Goal: Find contact information: Find contact information

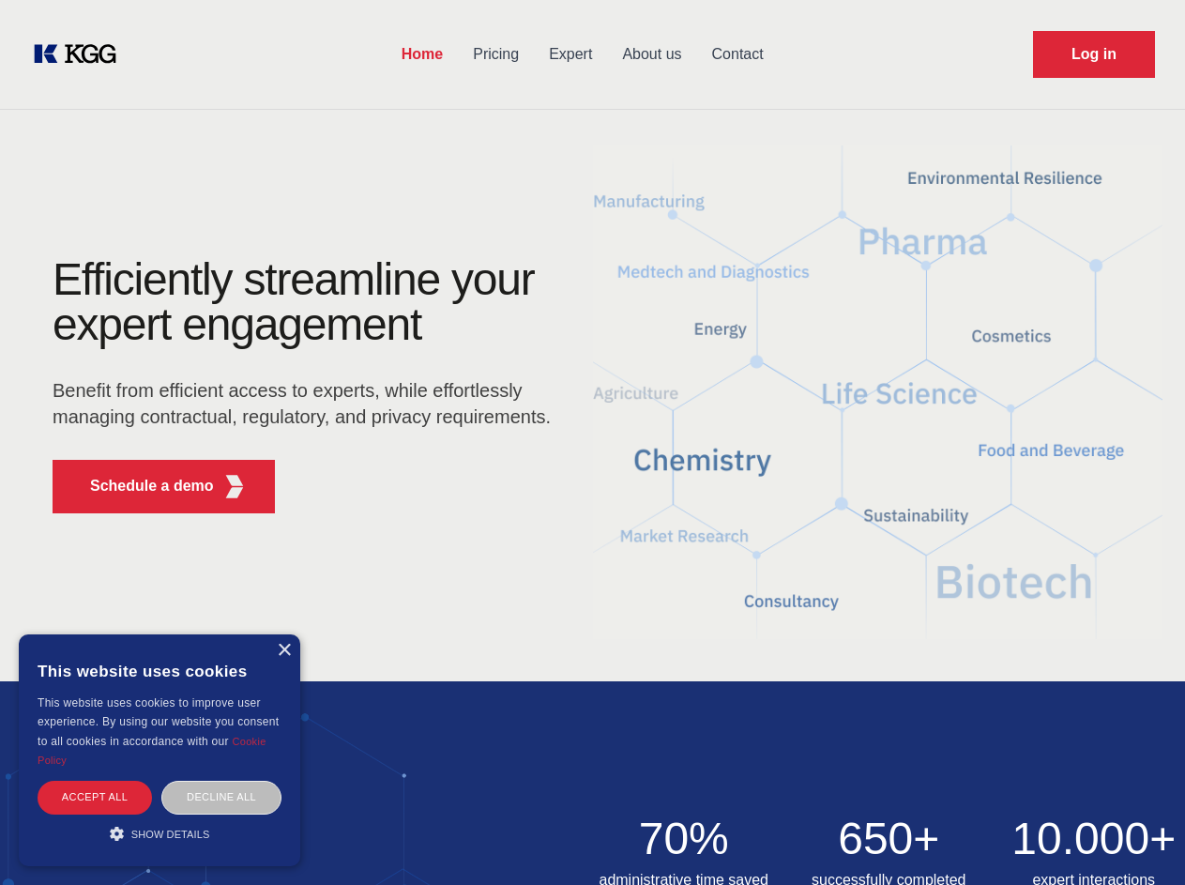
click at [592, 442] on div "Efficiently streamline your expert engagement Benefit from efficient access to …" at bounding box center [308, 392] width 571 height 271
click at [141, 486] on p "Schedule a demo" at bounding box center [152, 486] width 124 height 23
click at [283, 650] on div "× This website uses cookies This website uses cookies to improve user experienc…" at bounding box center [160, 750] width 282 height 232
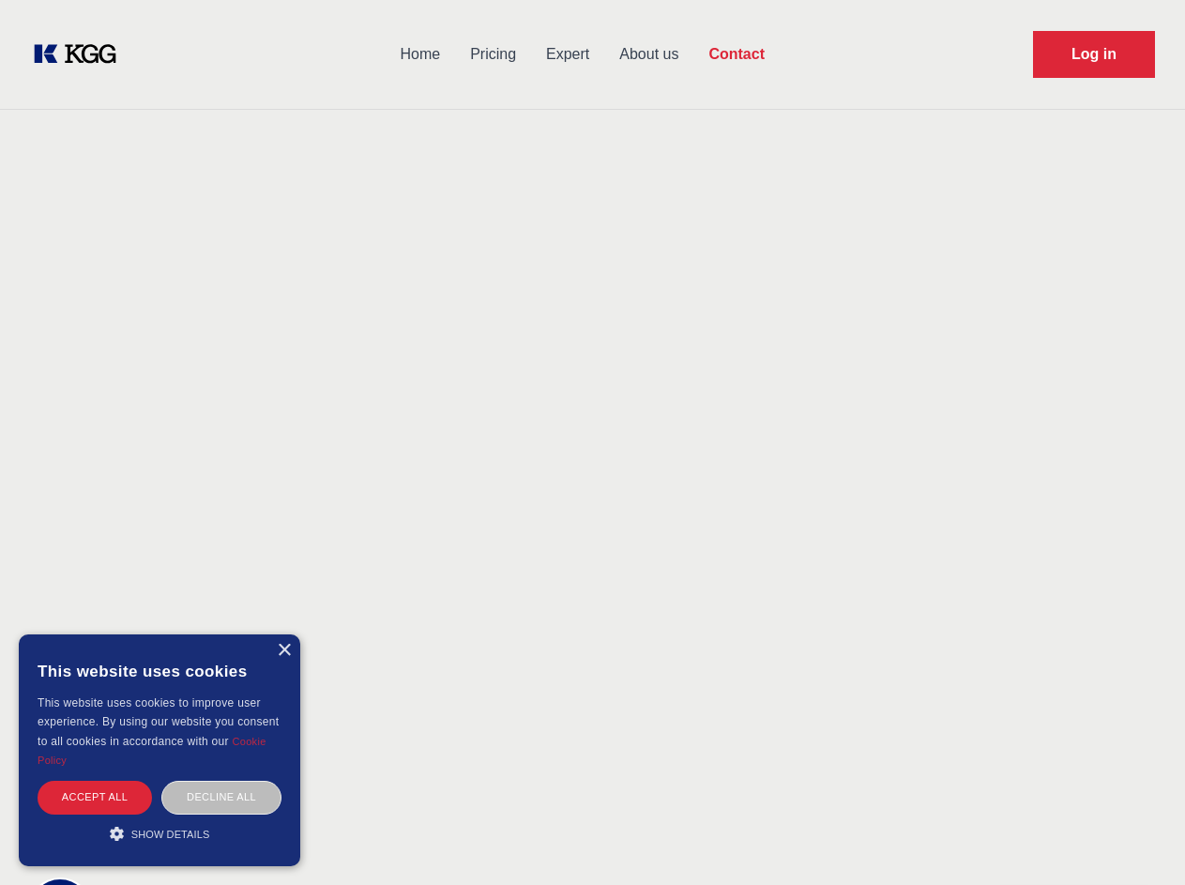
click at [95, 797] on div "Accept all" at bounding box center [95, 797] width 114 height 33
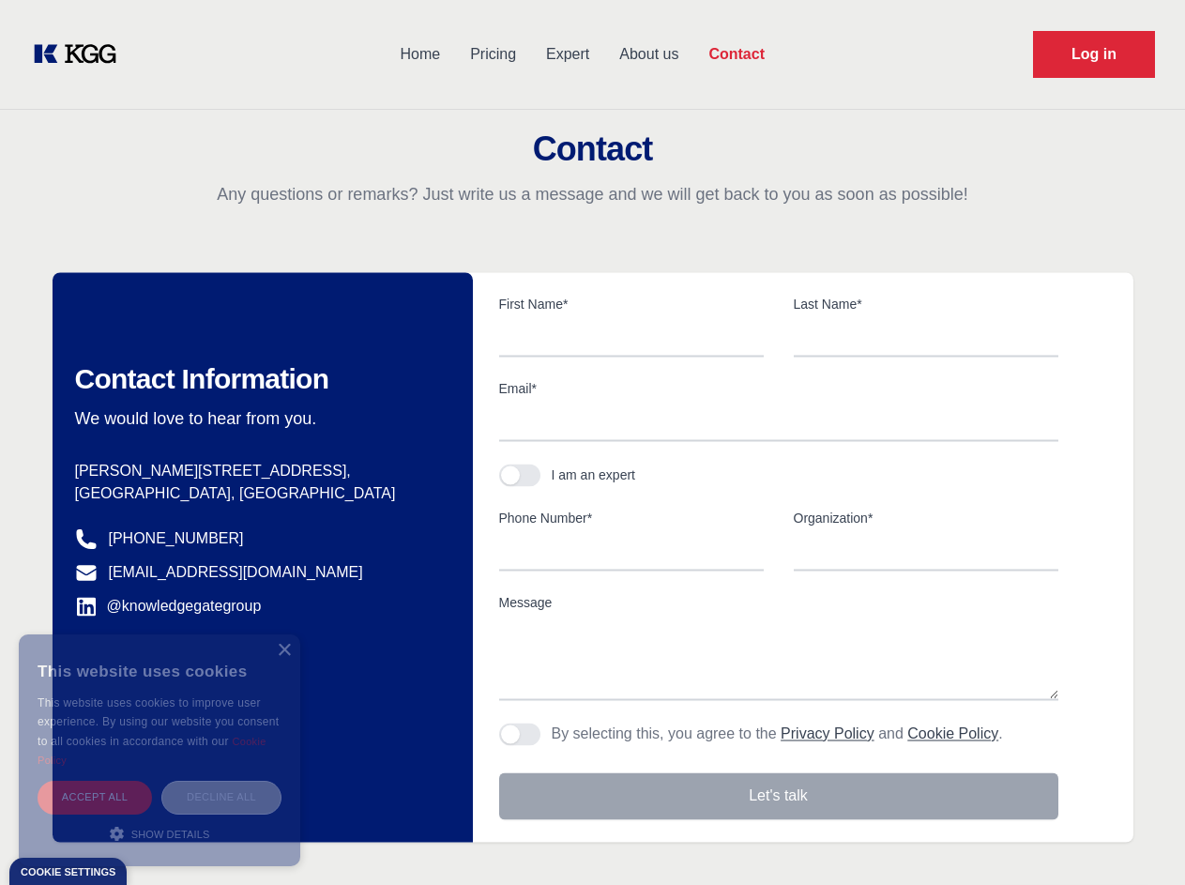
click at [221, 797] on div "Decline all" at bounding box center [221, 797] width 120 height 33
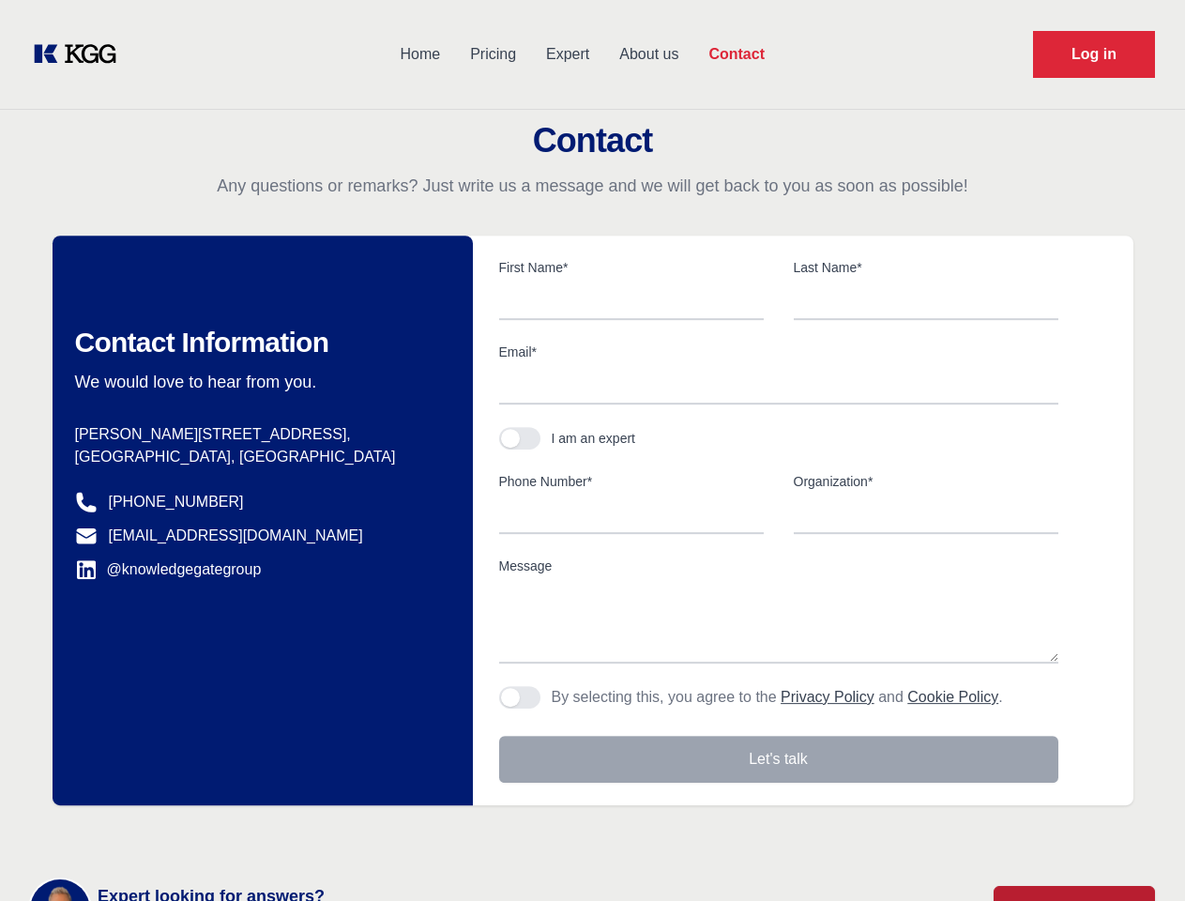
click at [160, 833] on main "Contact Any questions or remarks? Just write us a message and we will get back …" at bounding box center [592, 488] width 1185 height 977
